Goal: Information Seeking & Learning: Learn about a topic

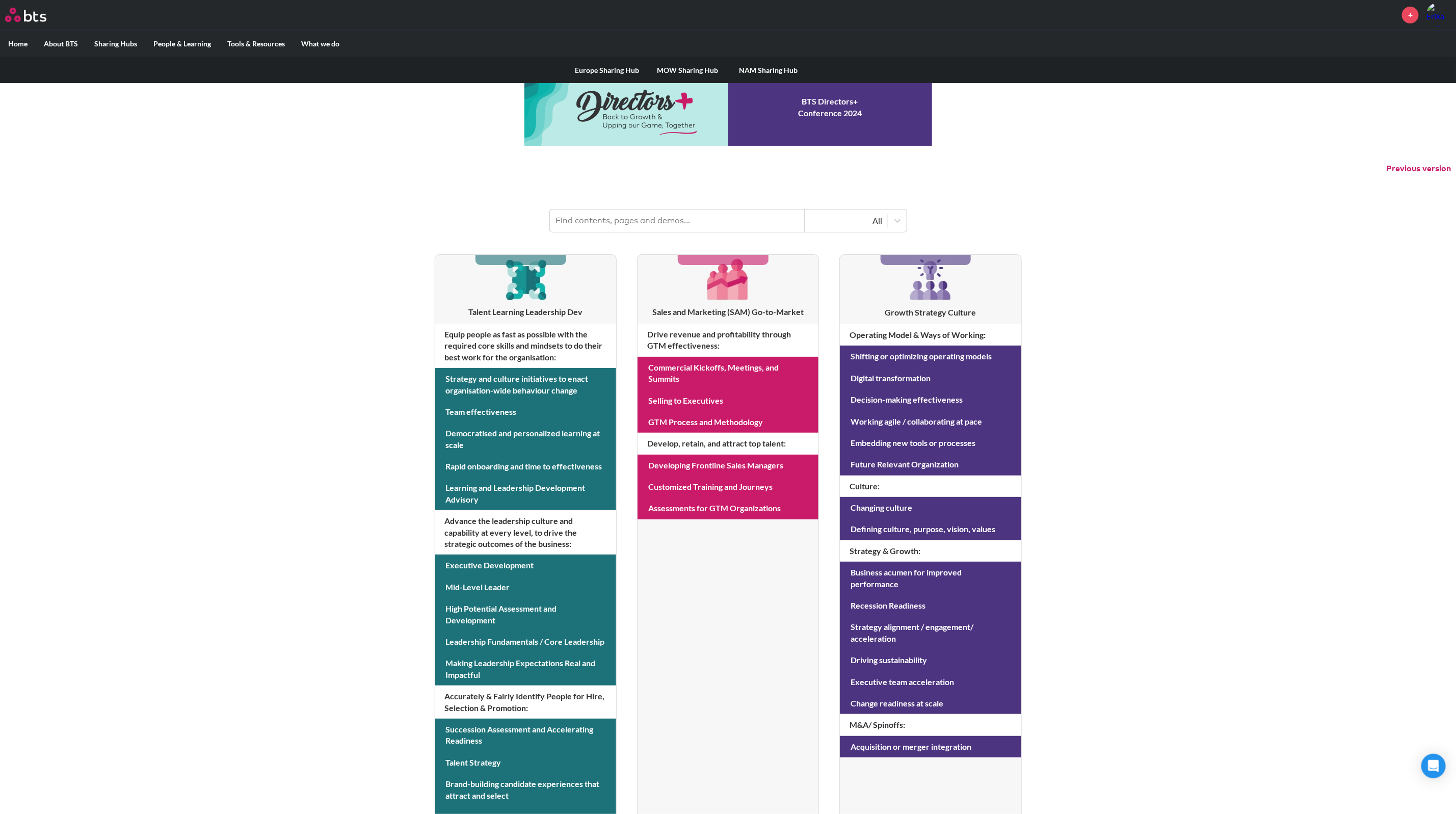
click at [110, 38] on label "Sharing Hubs" at bounding box center [116, 44] width 59 height 27
click at [0, 0] on input "Sharing Hubs" at bounding box center [0, 0] width 0 height 0
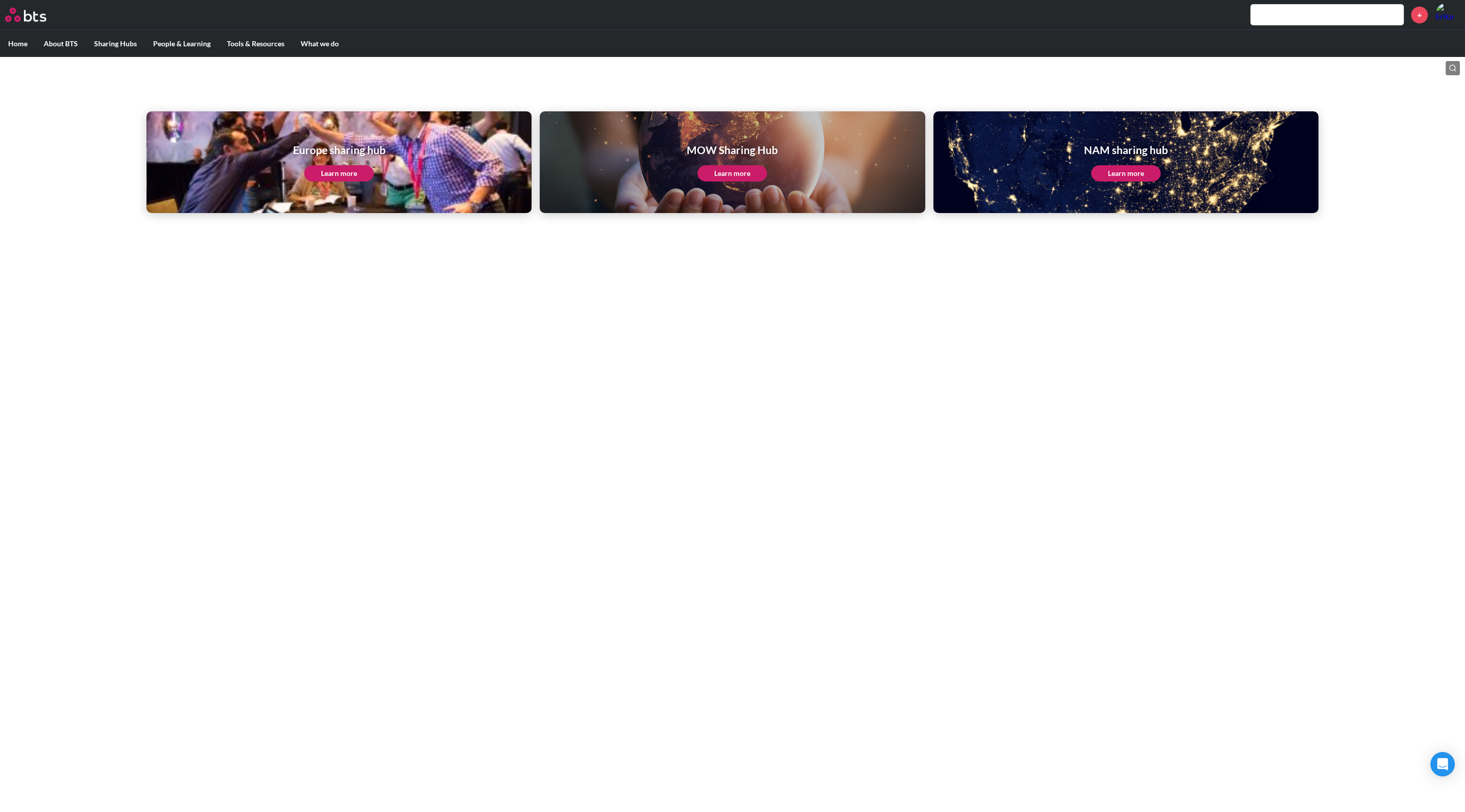
click at [336, 174] on link "Learn more" at bounding box center [339, 173] width 70 height 16
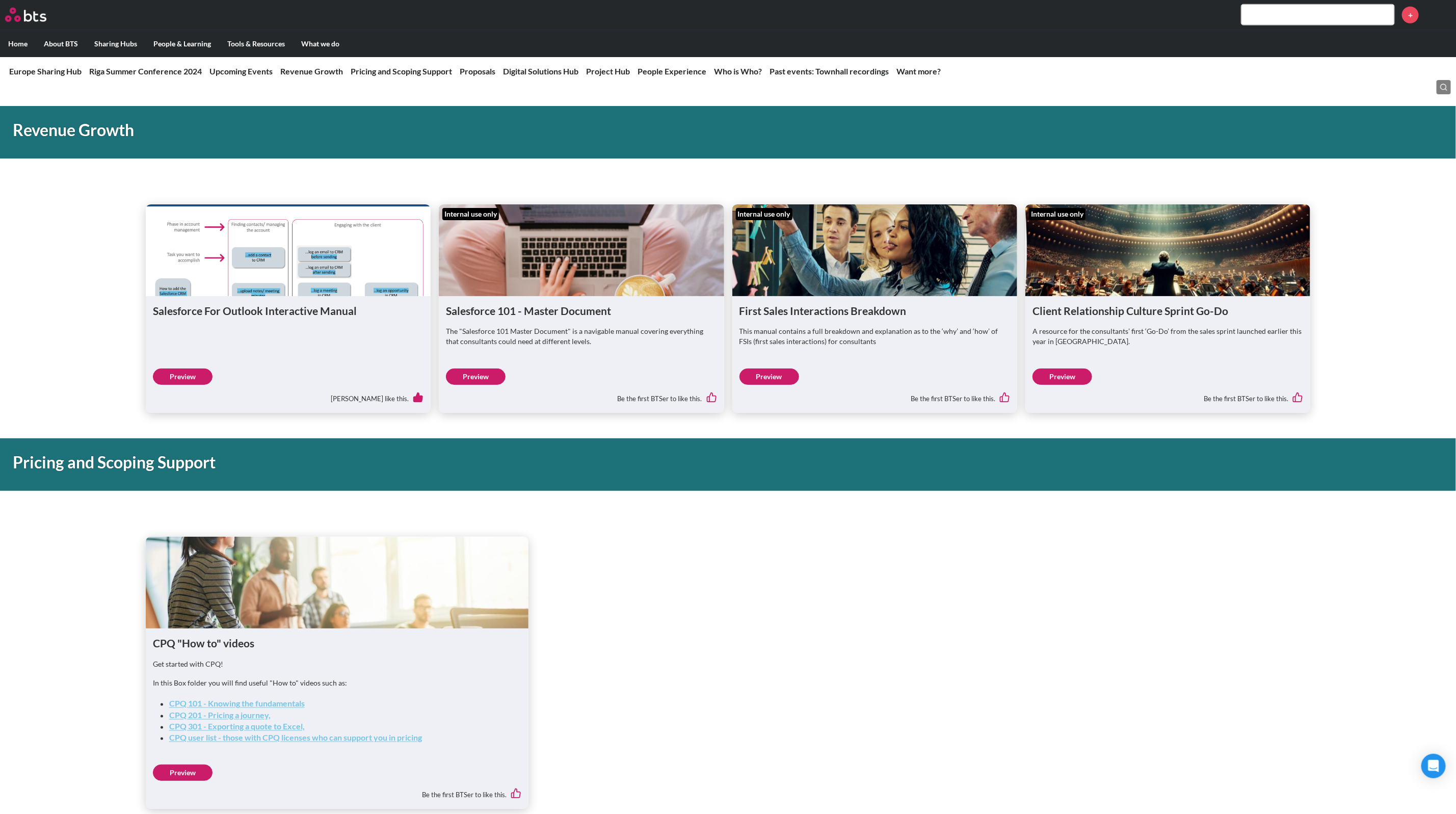
scroll to position [612, 0]
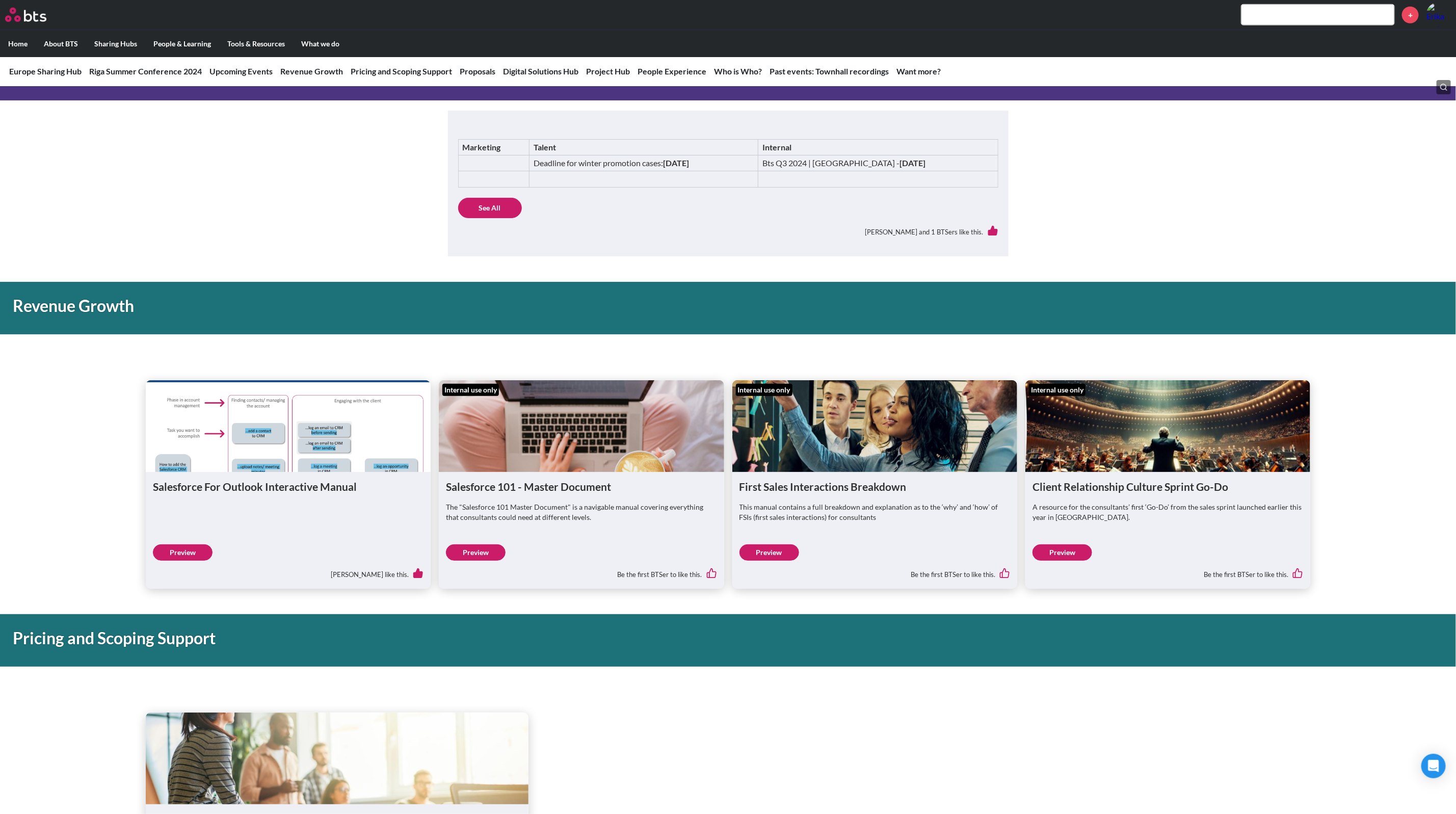
click at [778, 557] on link "Preview" at bounding box center [769, 552] width 60 height 16
